Goal: Navigation & Orientation: Find specific page/section

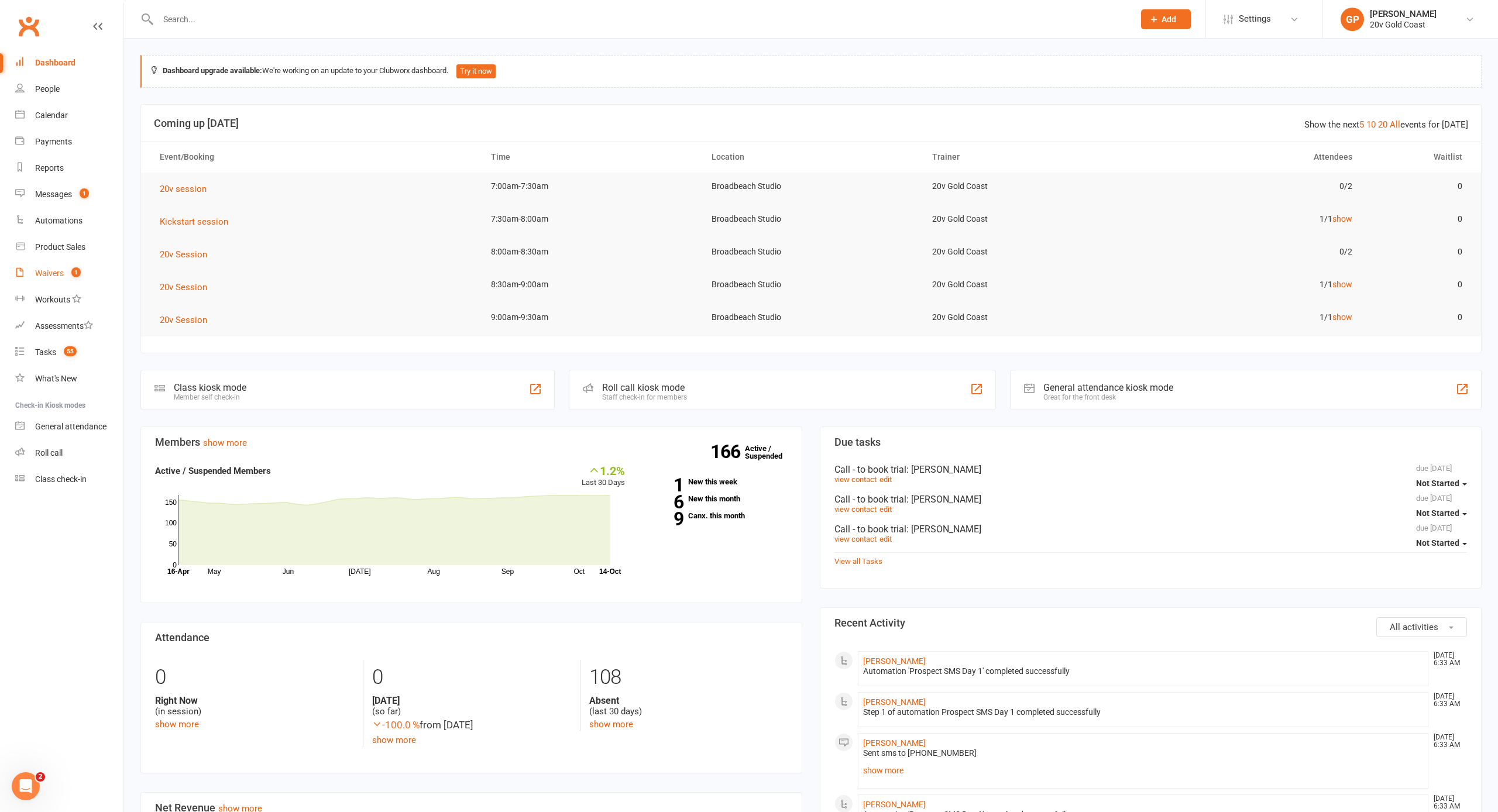
click at [47, 268] on div "Waivers" at bounding box center [49, 273] width 29 height 9
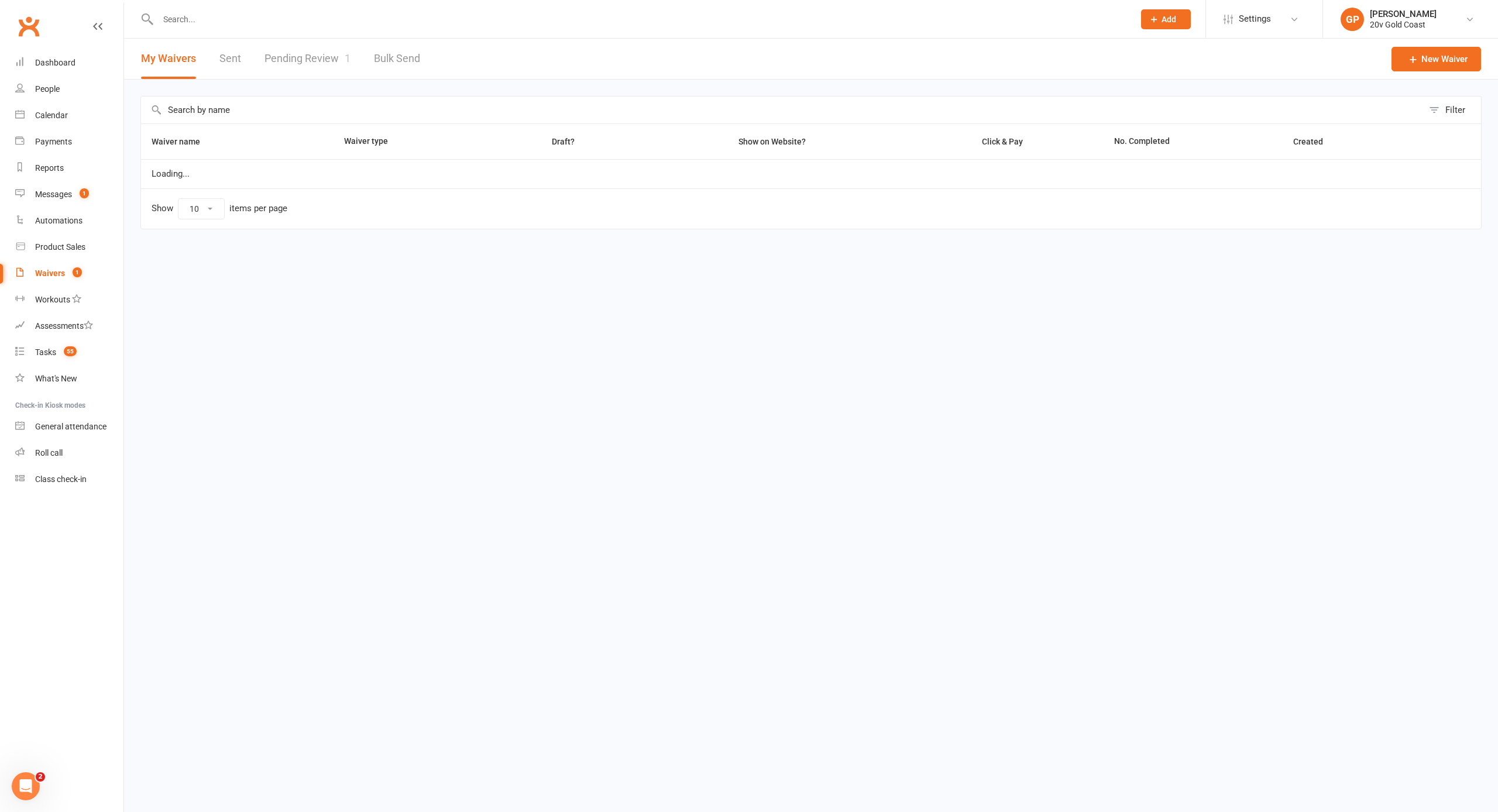
select select "100"
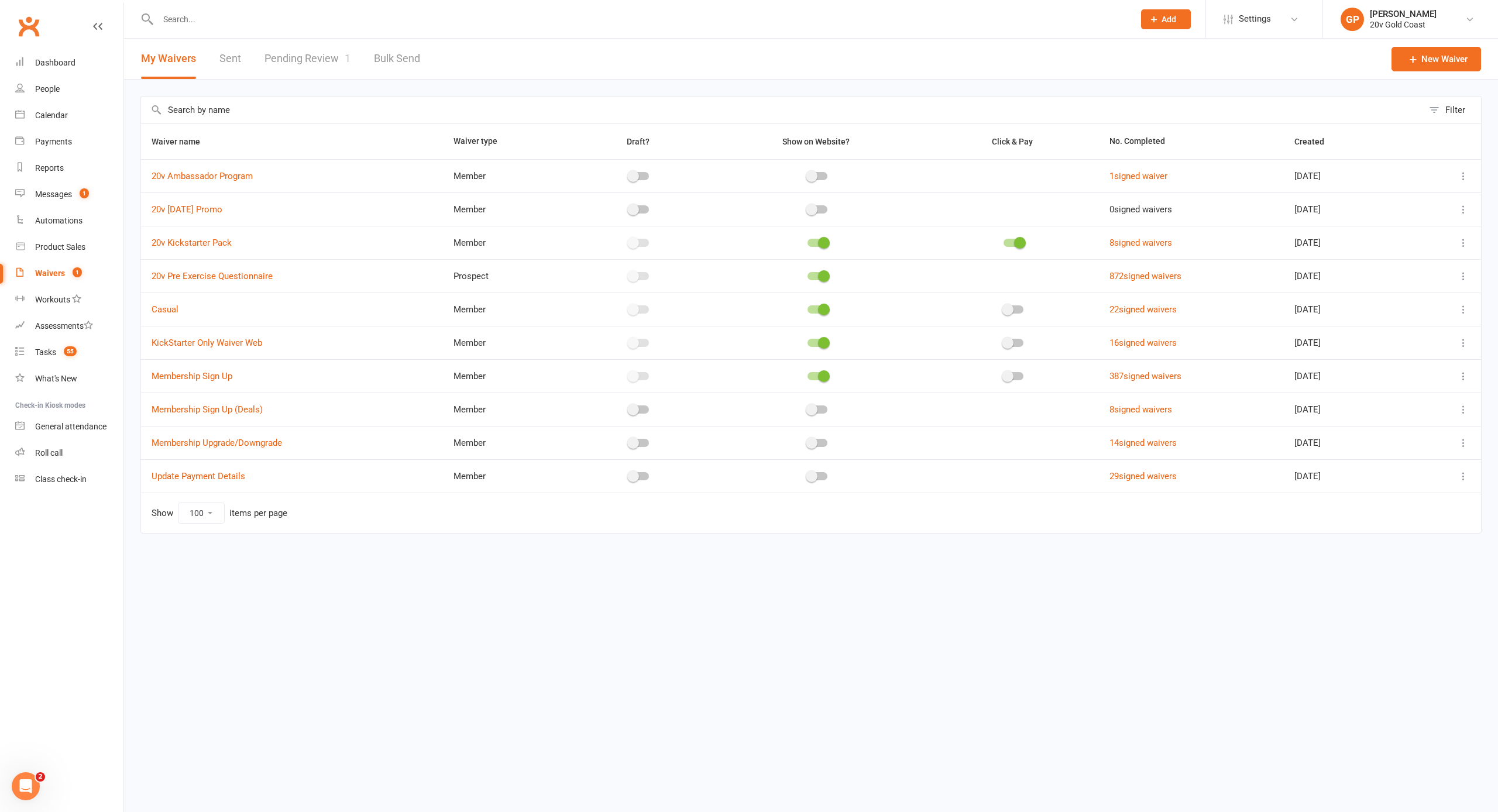
click at [291, 56] on link "Pending Review 1" at bounding box center [307, 59] width 86 height 41
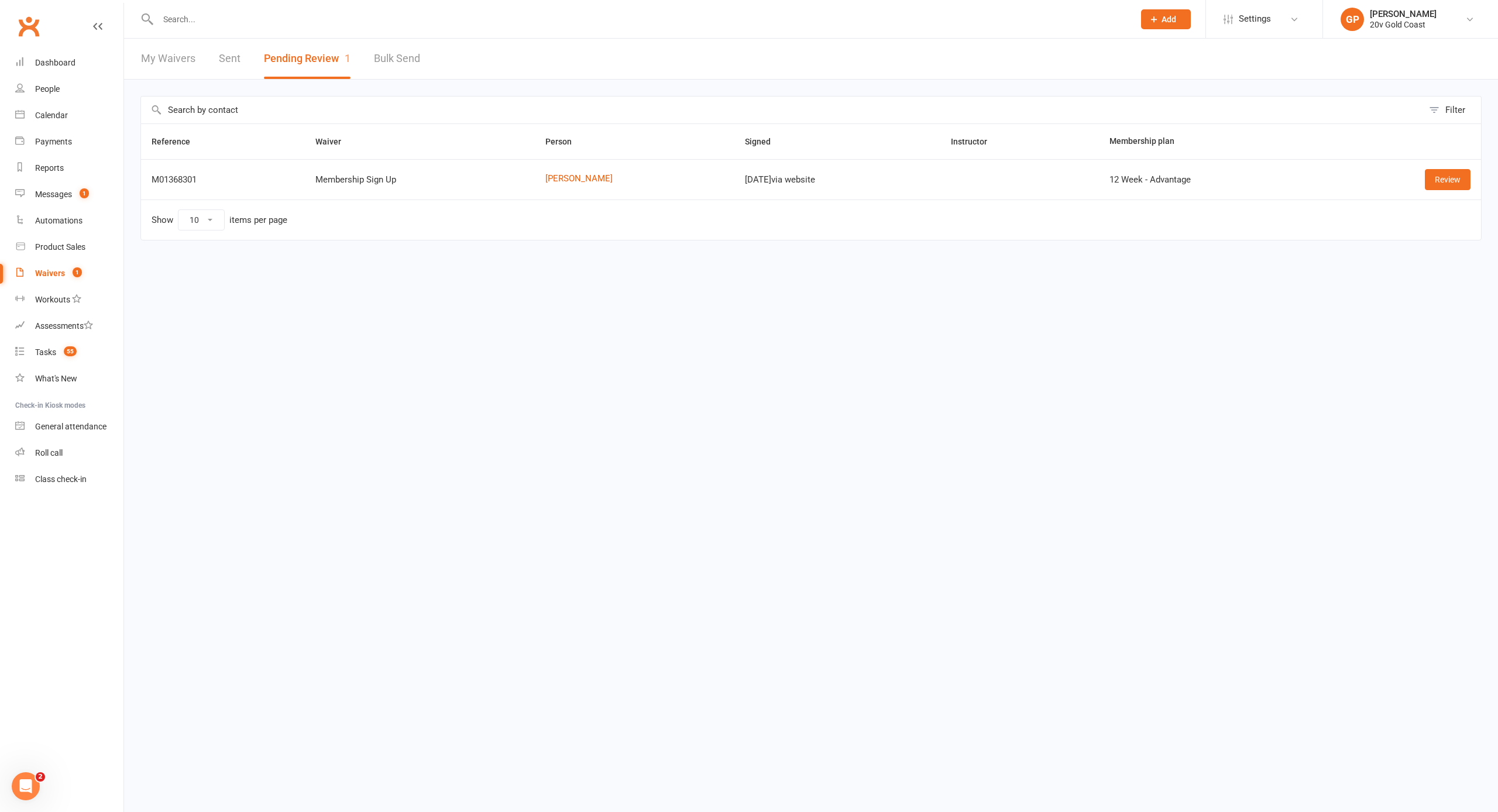
click at [48, 91] on div "People" at bounding box center [47, 88] width 25 height 9
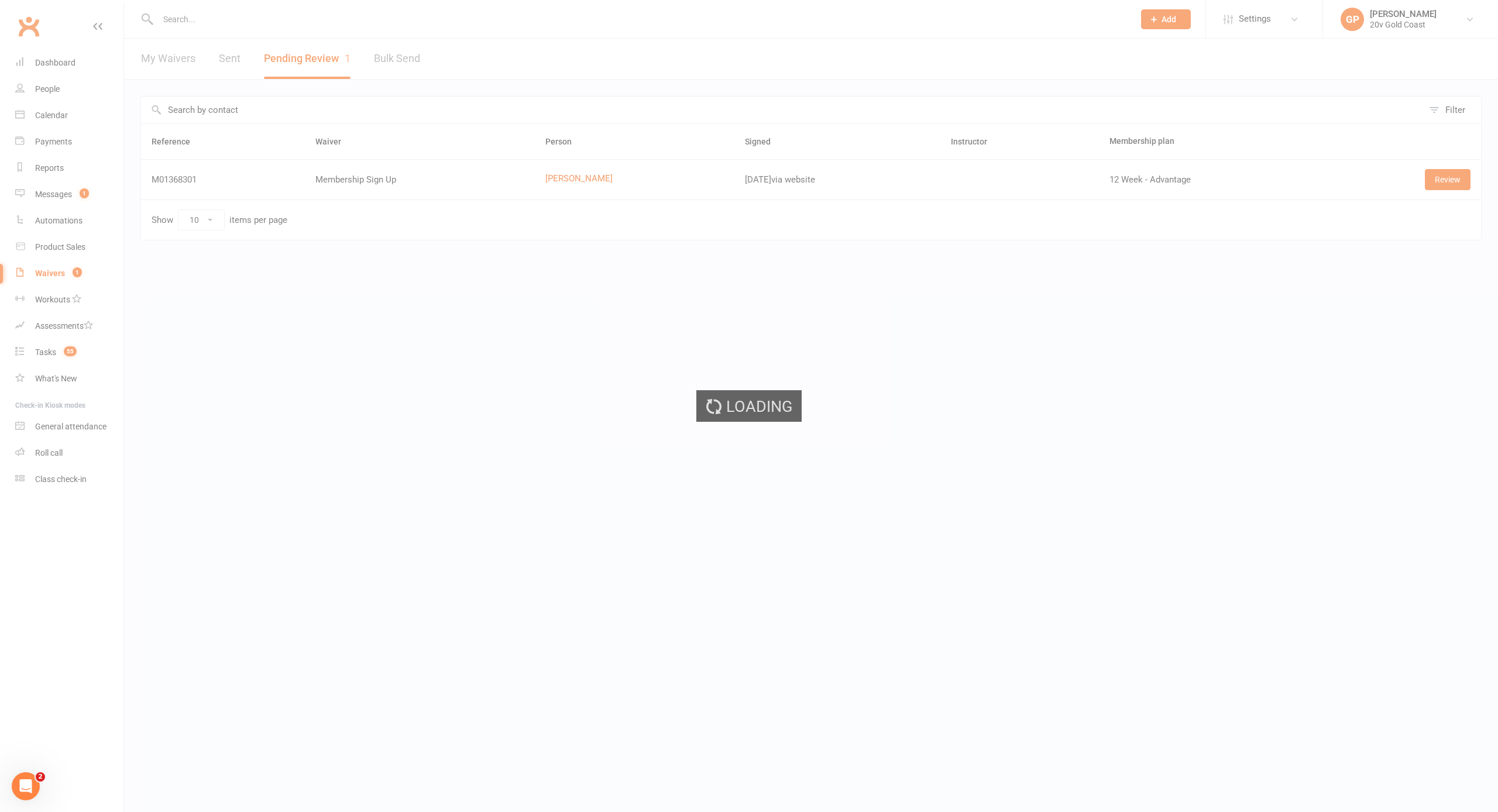
select select "100"
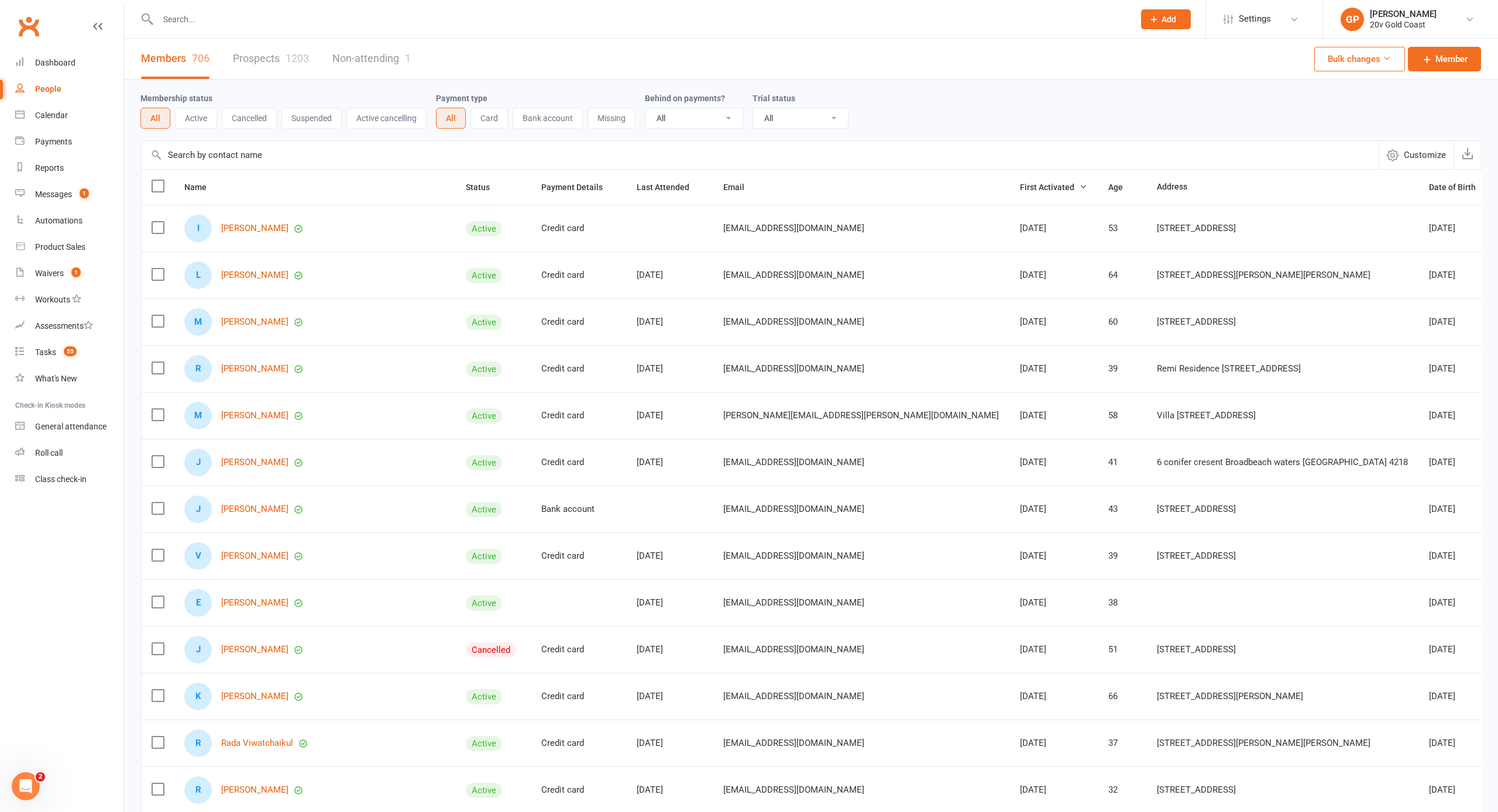
click at [275, 58] on link "Prospects 1203" at bounding box center [270, 59] width 76 height 41
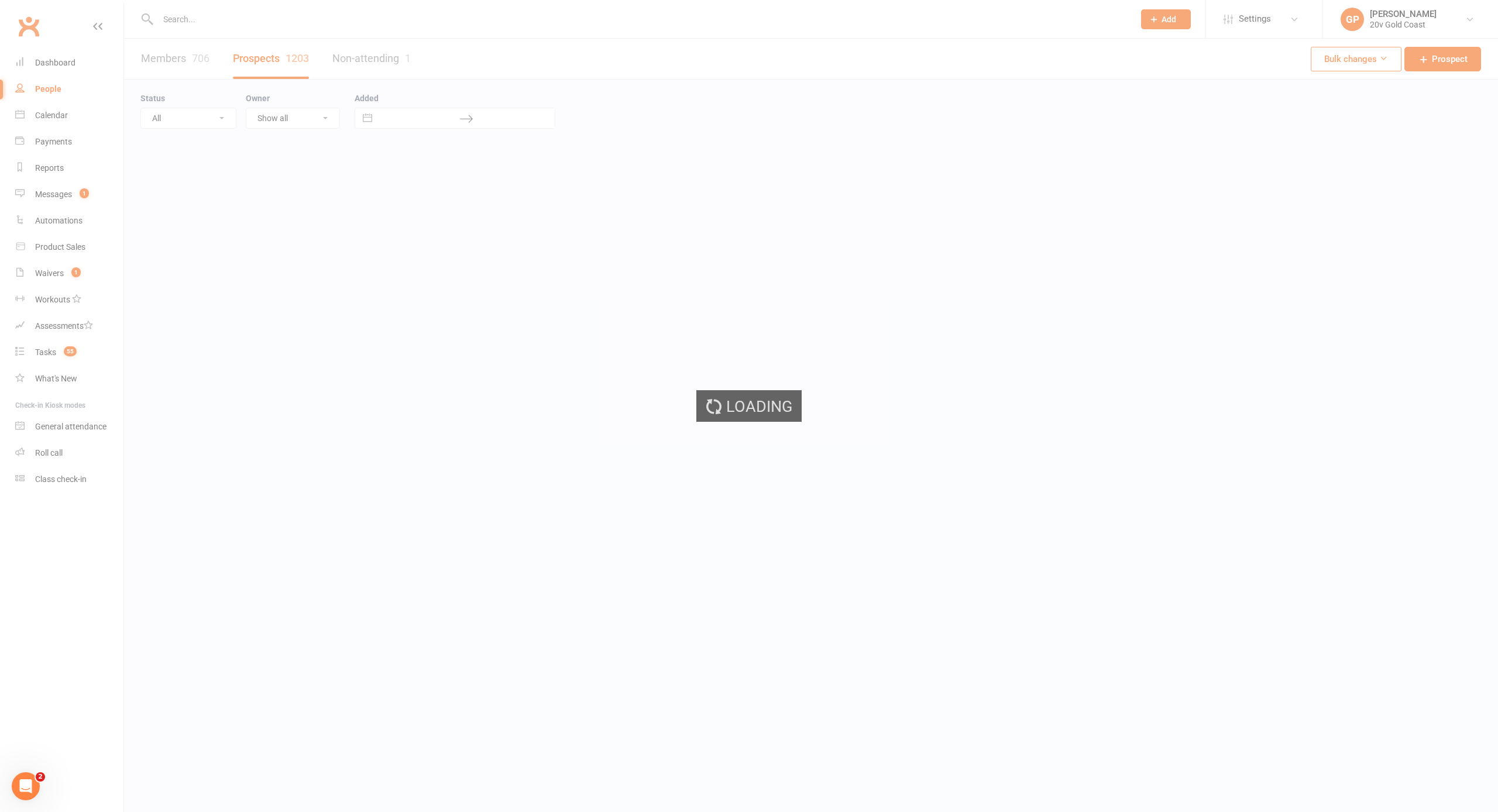
select select "100"
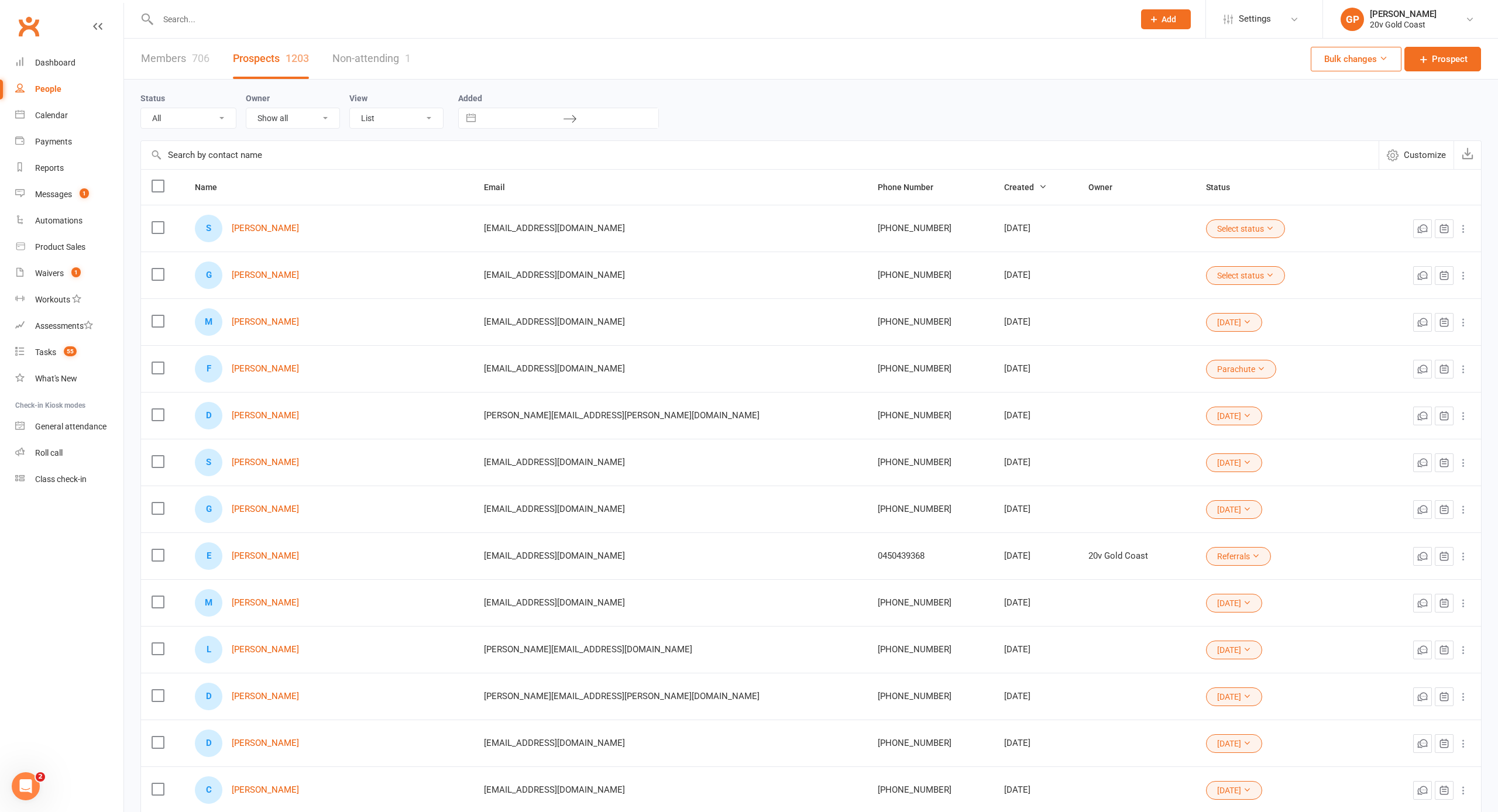
click at [172, 57] on link "Members 706" at bounding box center [175, 59] width 69 height 41
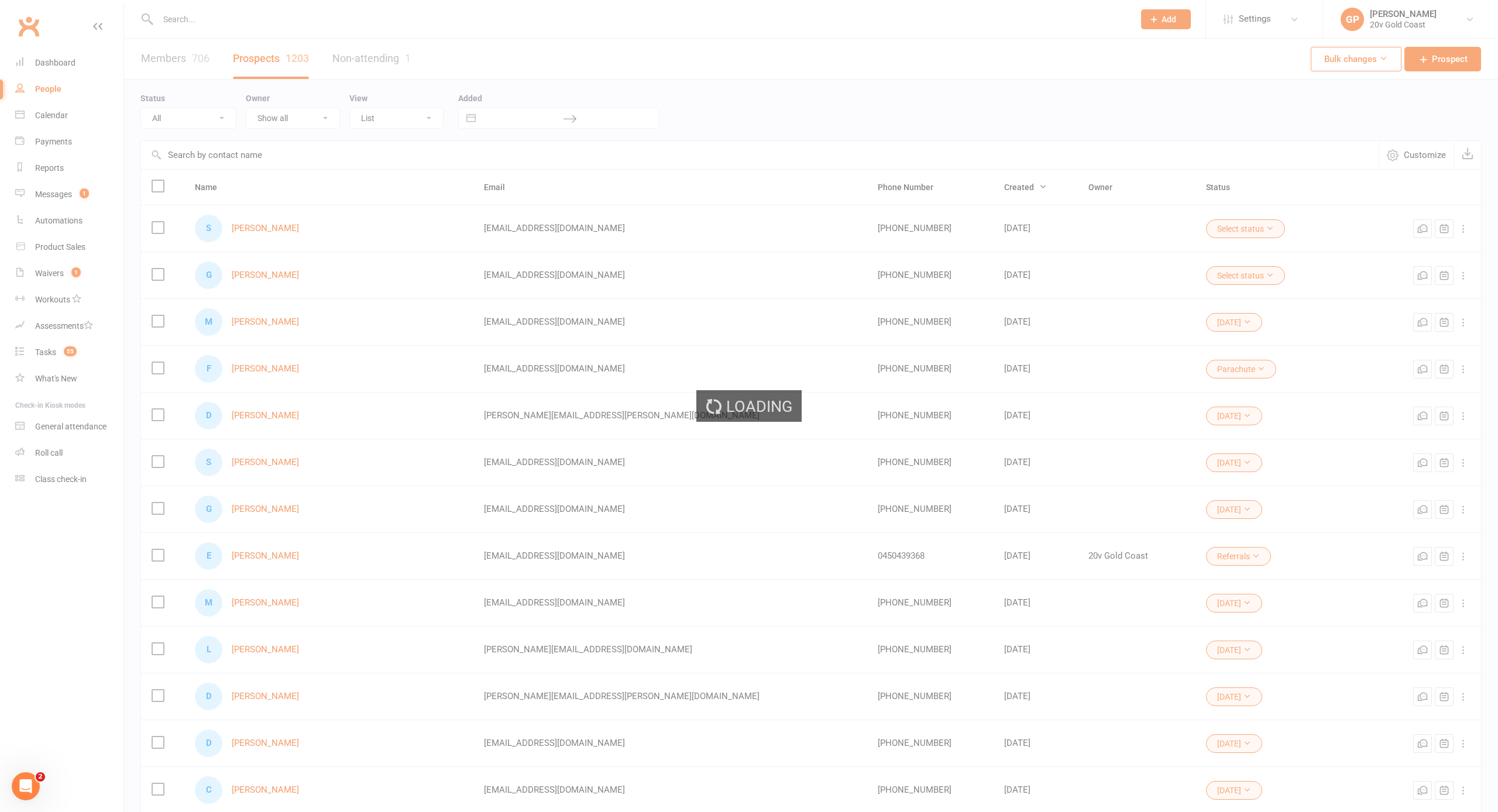
select select "100"
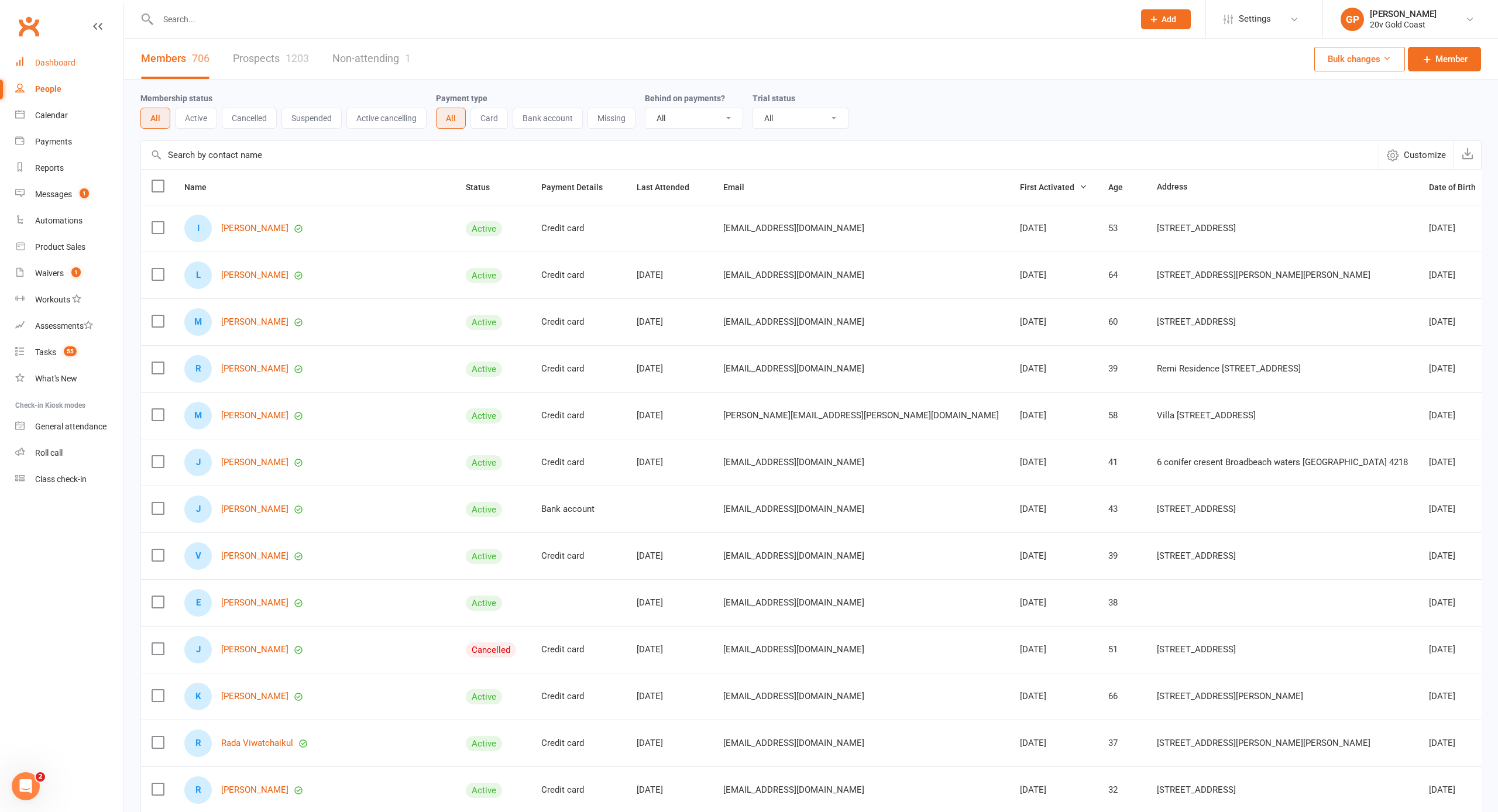
click at [54, 62] on div "Dashboard" at bounding box center [55, 62] width 41 height 9
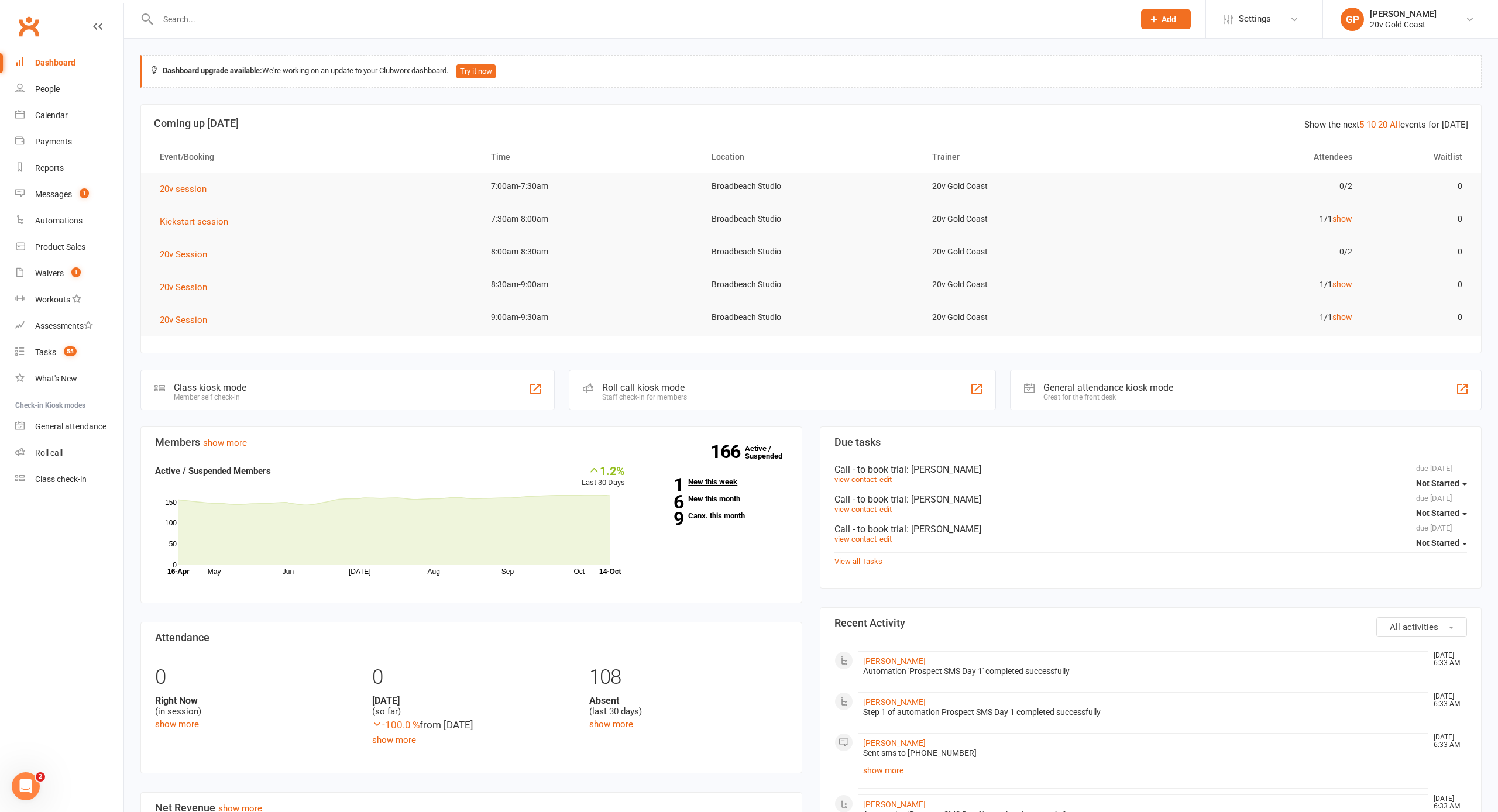
click at [688, 478] on link "1 New this week" at bounding box center [715, 481] width 145 height 8
